Goal: Task Accomplishment & Management: Manage account settings

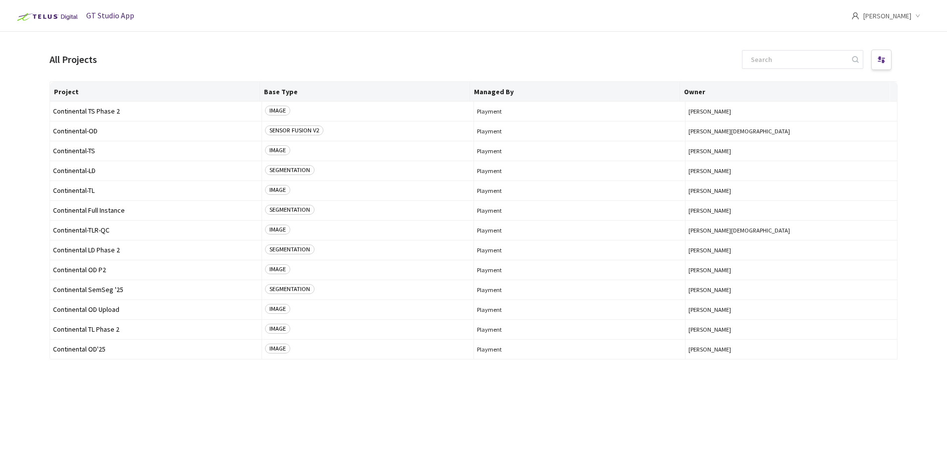
click at [916, 13] on icon "down" at bounding box center [918, 15] width 5 height 5
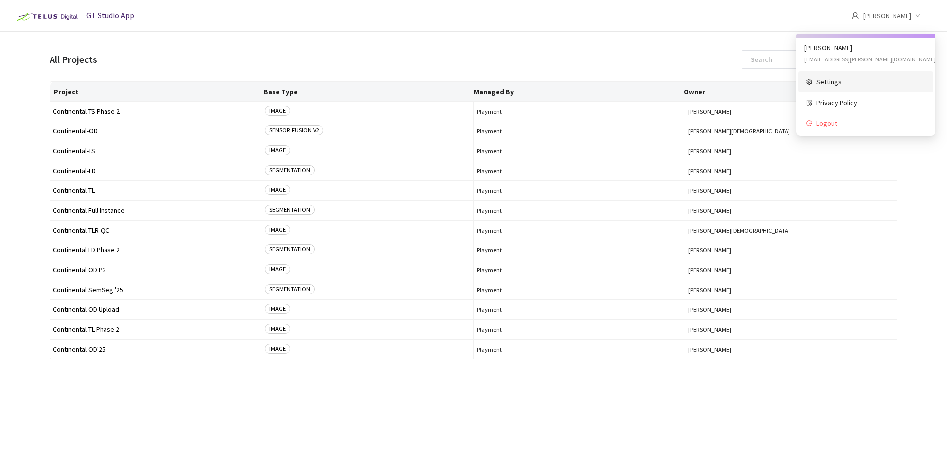
click at [853, 77] on span "Settings" at bounding box center [871, 81] width 109 height 11
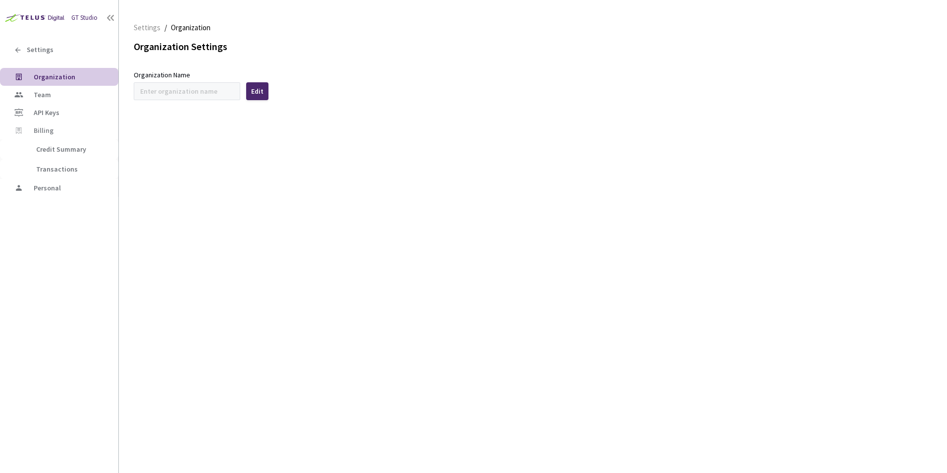
type input "Continental"
click at [45, 49] on span "Settings" at bounding box center [40, 50] width 27 height 8
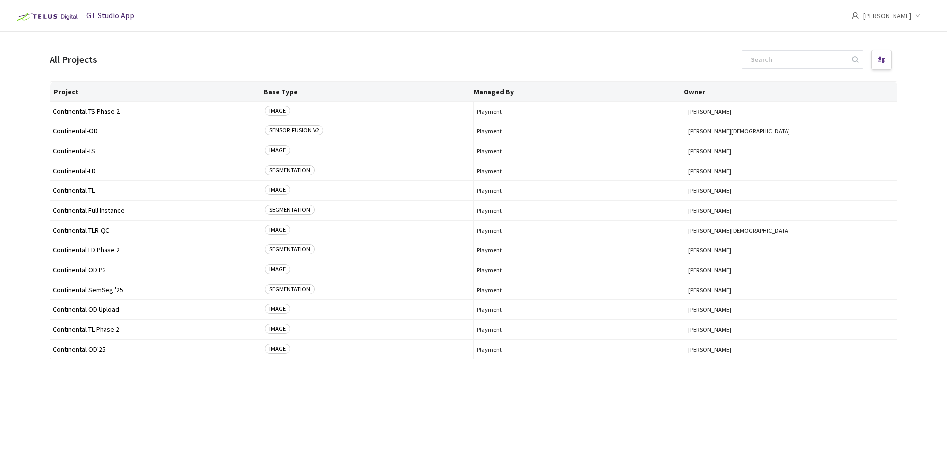
click at [915, 17] on div "[PERSON_NAME]" at bounding box center [894, 16] width 84 height 32
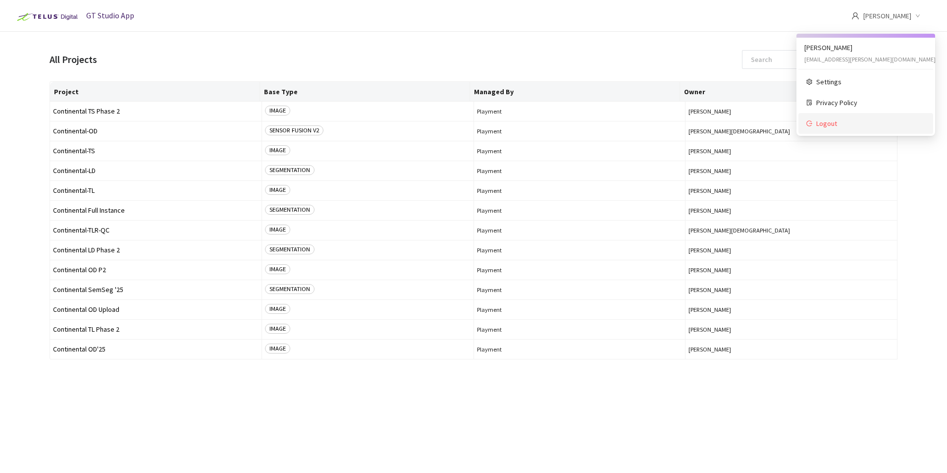
click at [840, 126] on span "Logout" at bounding box center [871, 123] width 109 height 11
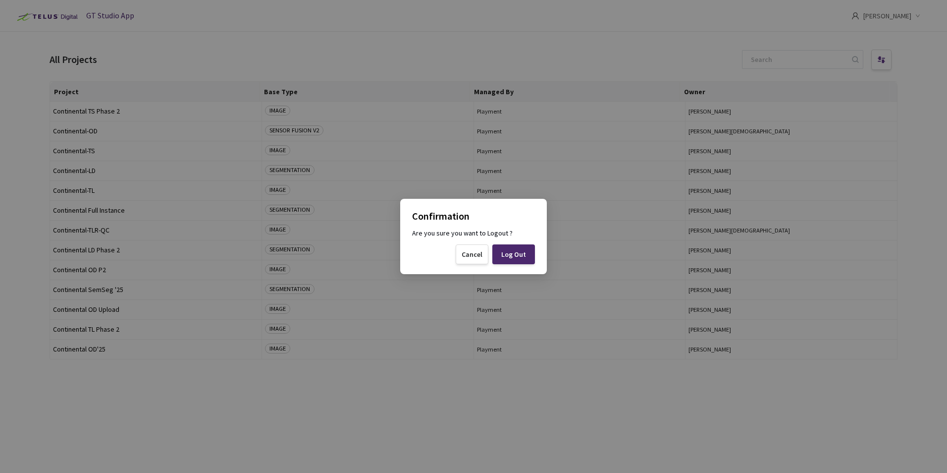
click at [509, 251] on div "Log Out" at bounding box center [513, 254] width 25 height 8
